Goal: Task Accomplishment & Management: Use online tool/utility

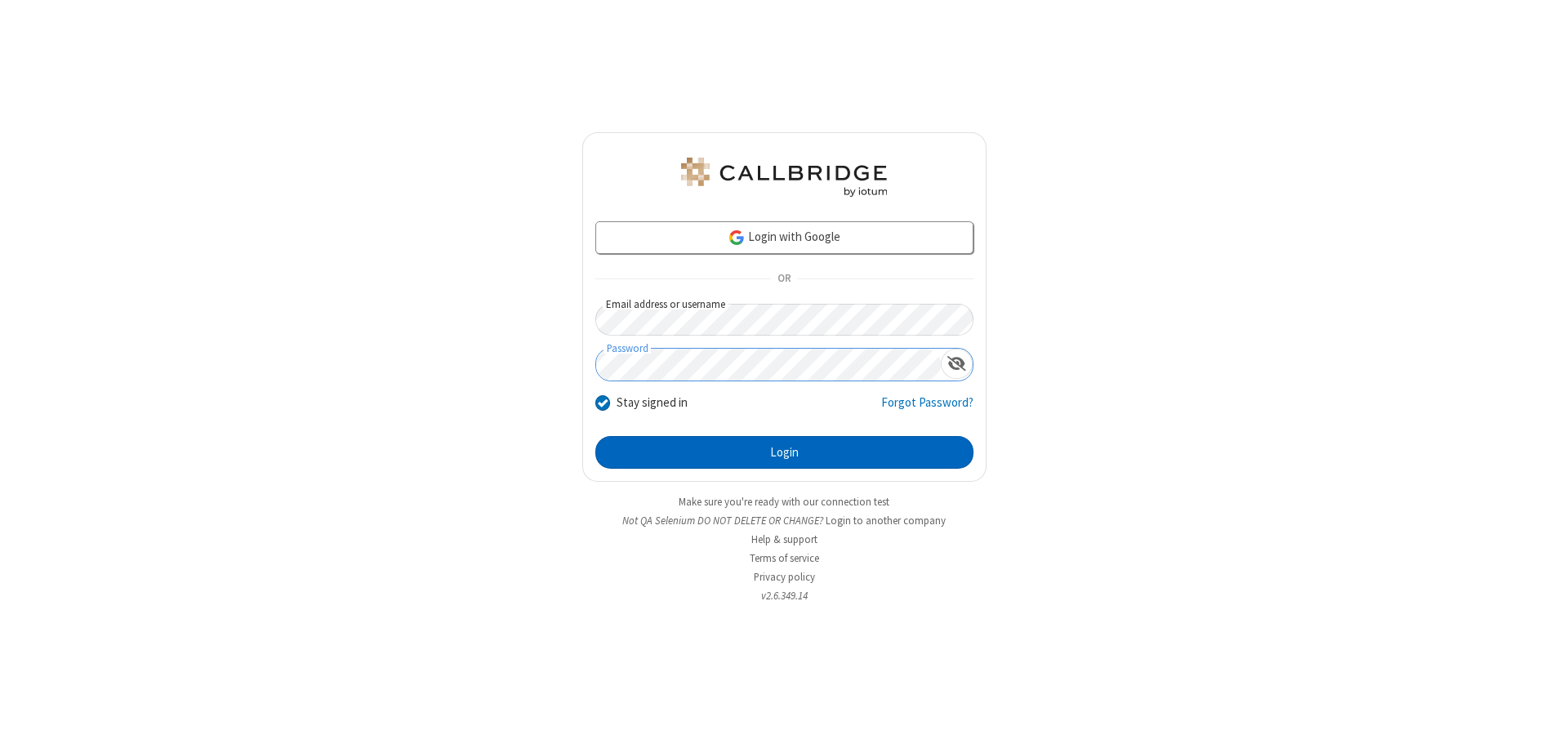
click at [784, 453] on button "Login" at bounding box center [784, 453] width 378 height 33
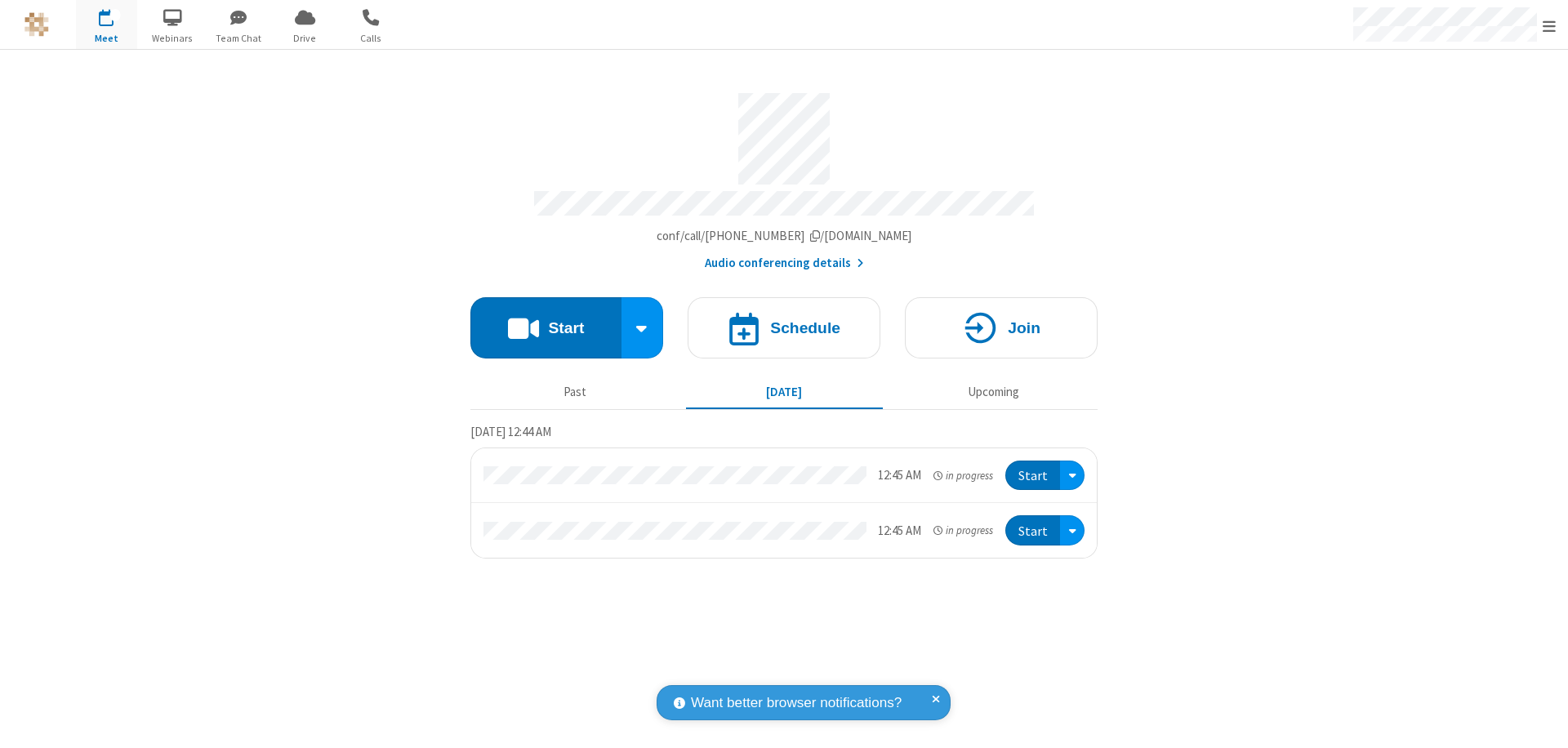
click at [546, 320] on button "Start" at bounding box center [546, 327] width 151 height 61
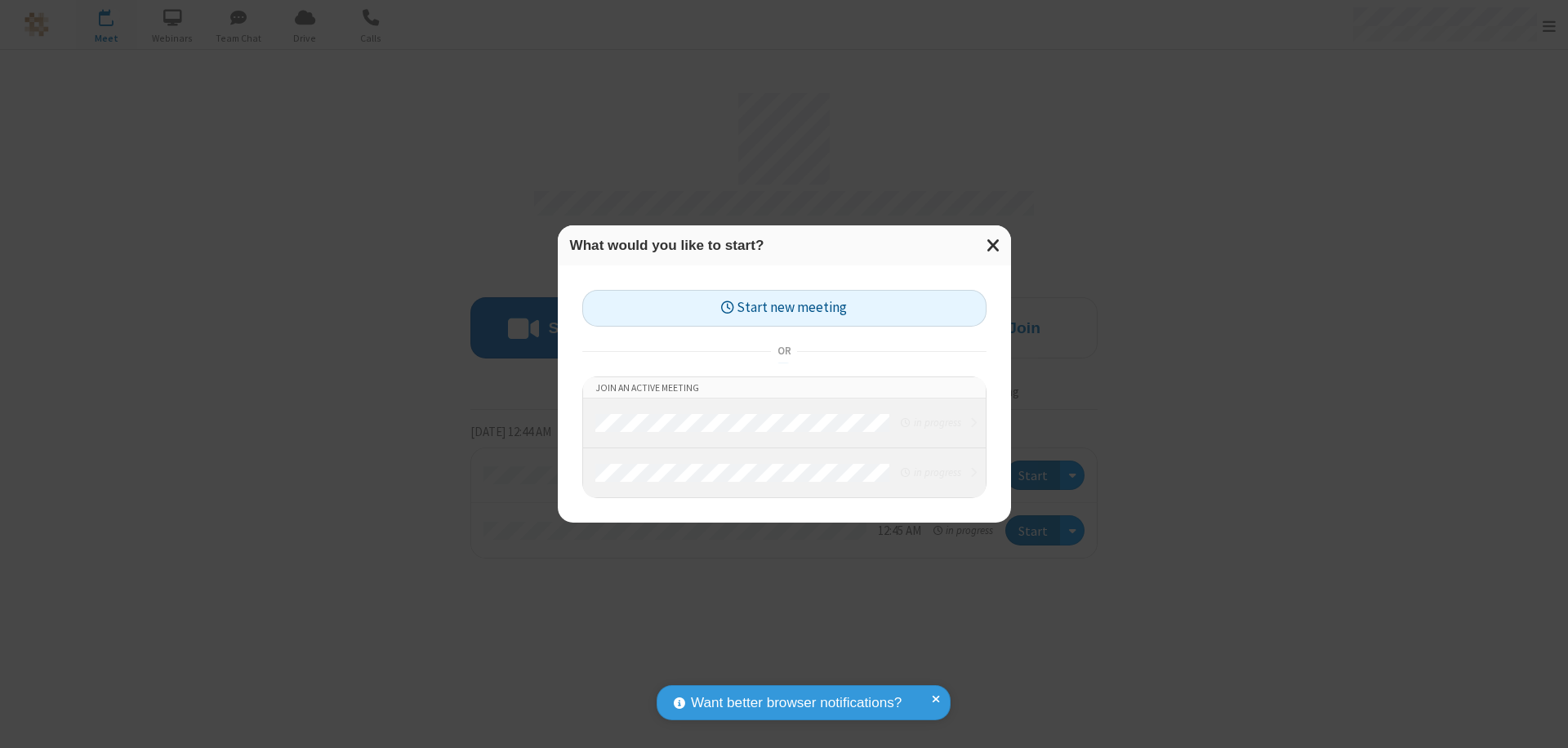
click at [784, 308] on button "Start new meeting" at bounding box center [784, 308] width 405 height 36
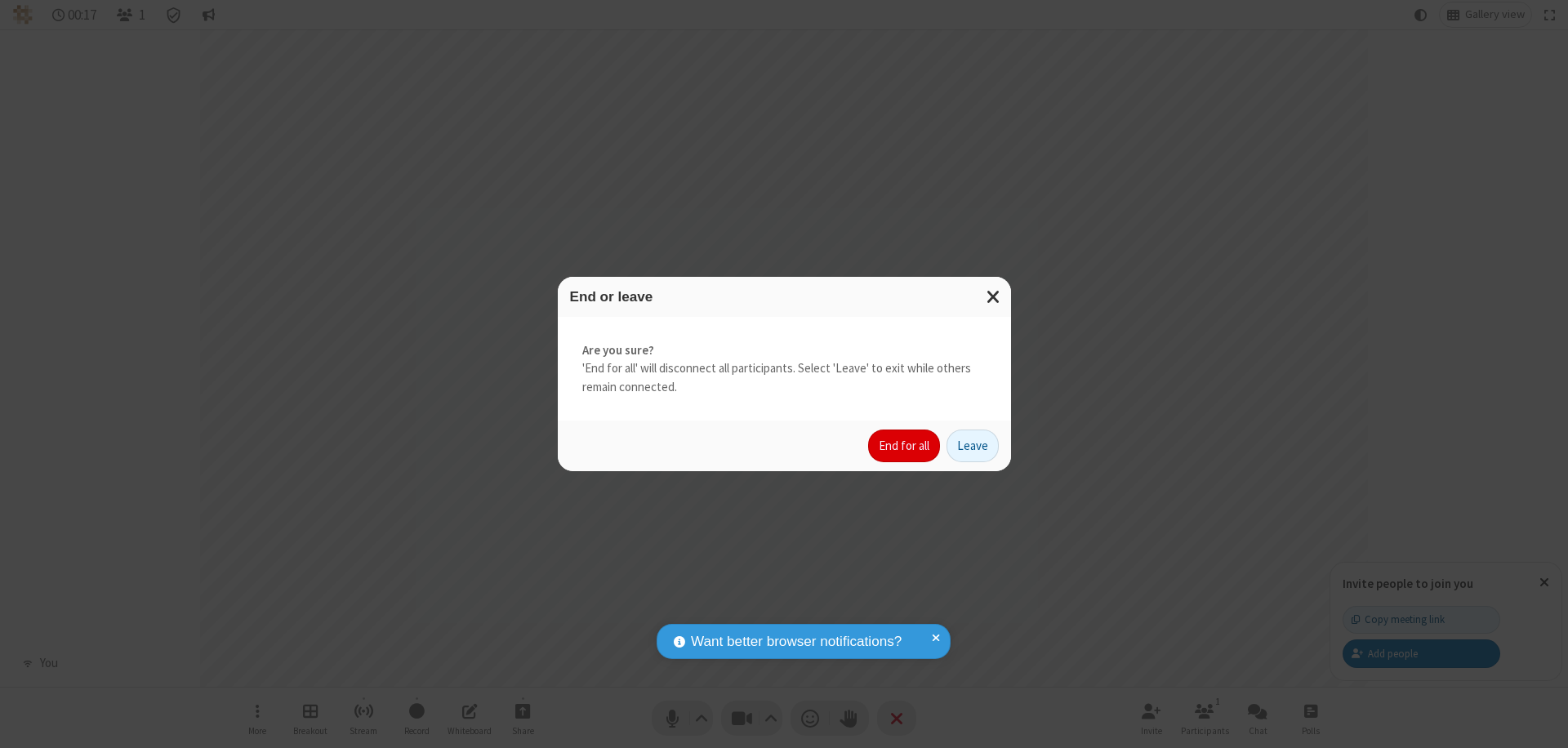
click at [905, 446] on button "End for all" at bounding box center [904, 446] width 72 height 33
